Goal: Find specific page/section: Find specific page/section

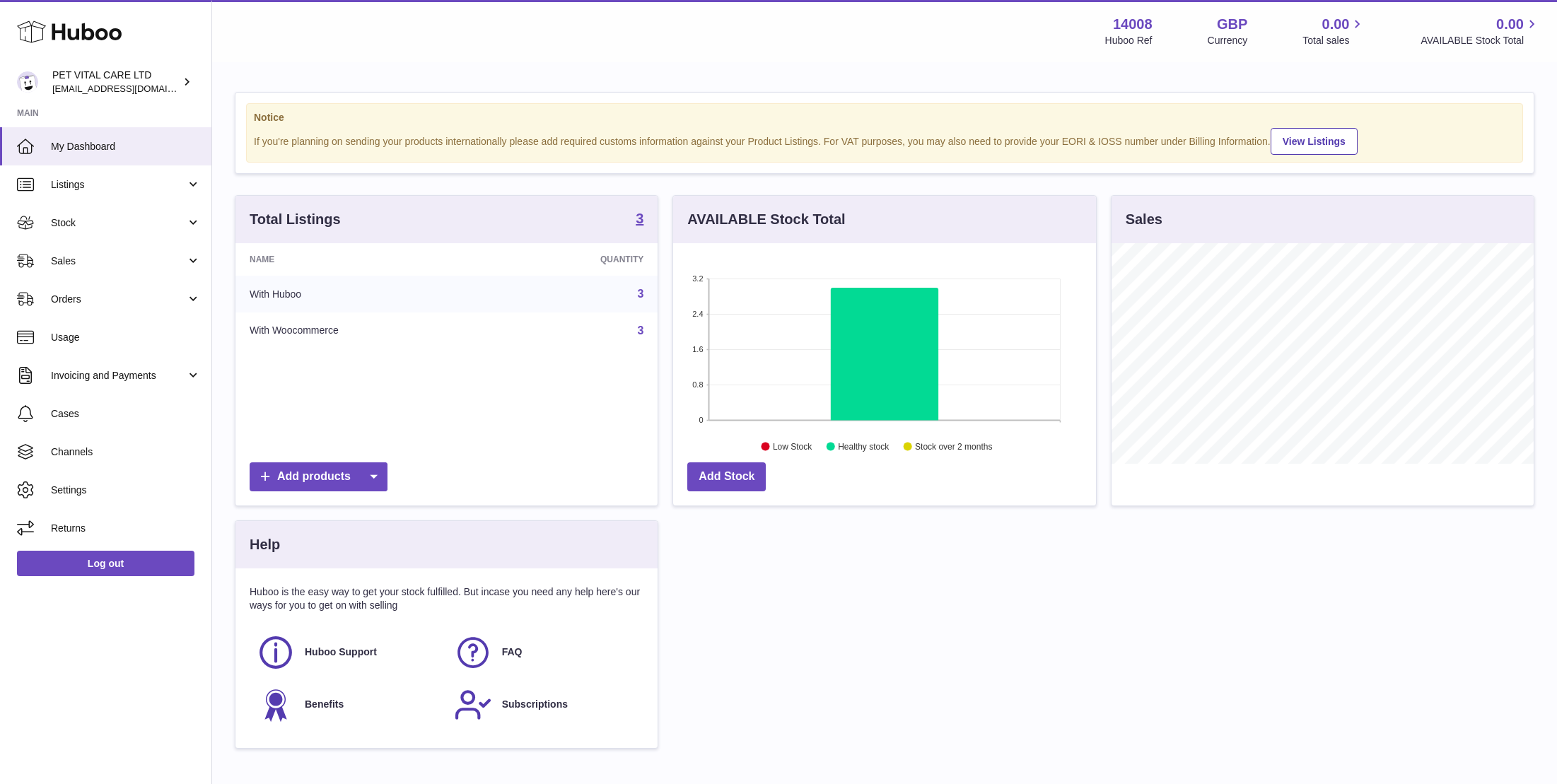
scroll to position [220, 422]
click at [51, 228] on span "Stock" at bounding box center [118, 223] width 135 height 13
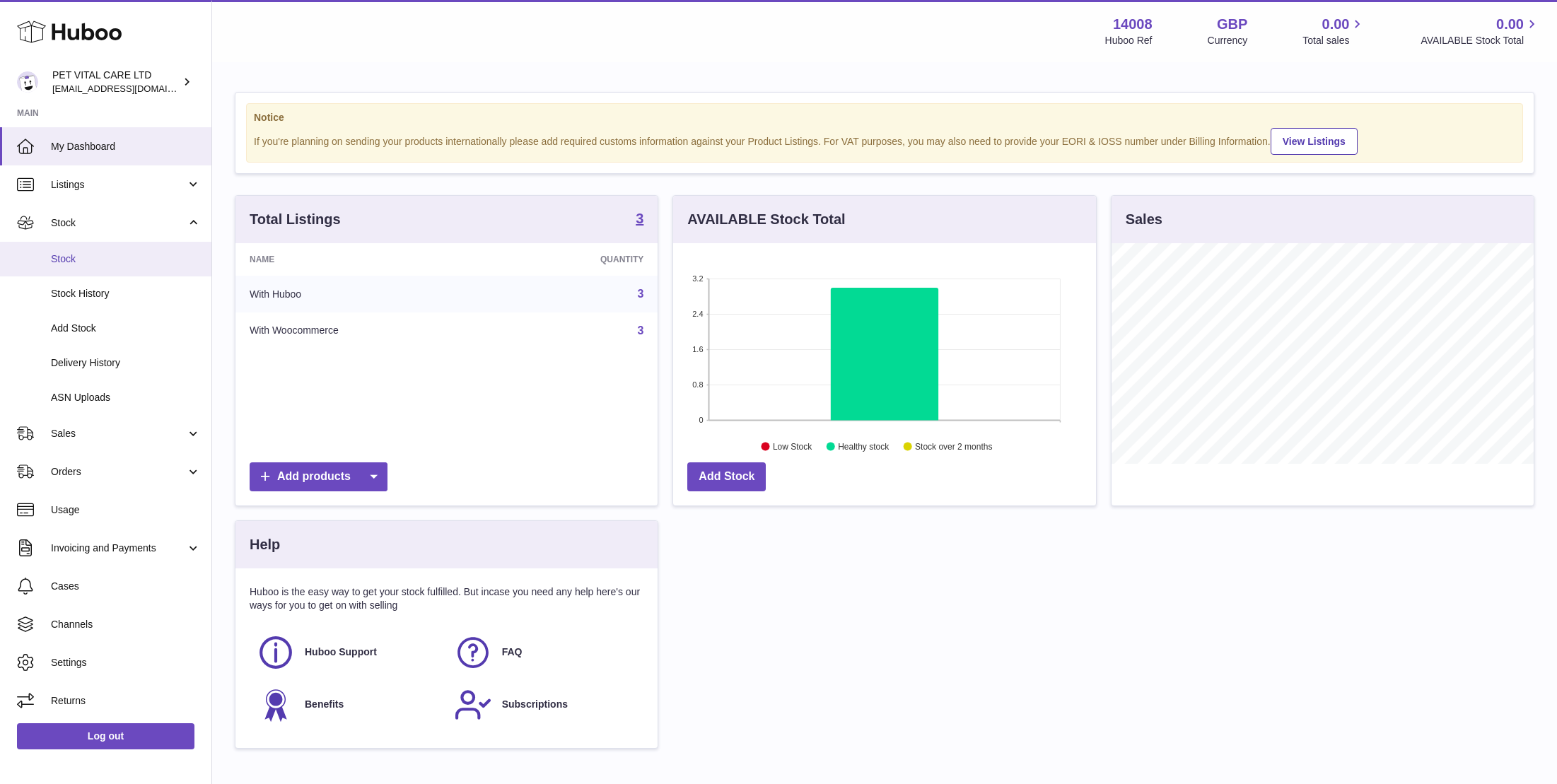
click at [62, 255] on span "Stock" at bounding box center [126, 259] width 150 height 13
